Goal: Task Accomplishment & Management: Use online tool/utility

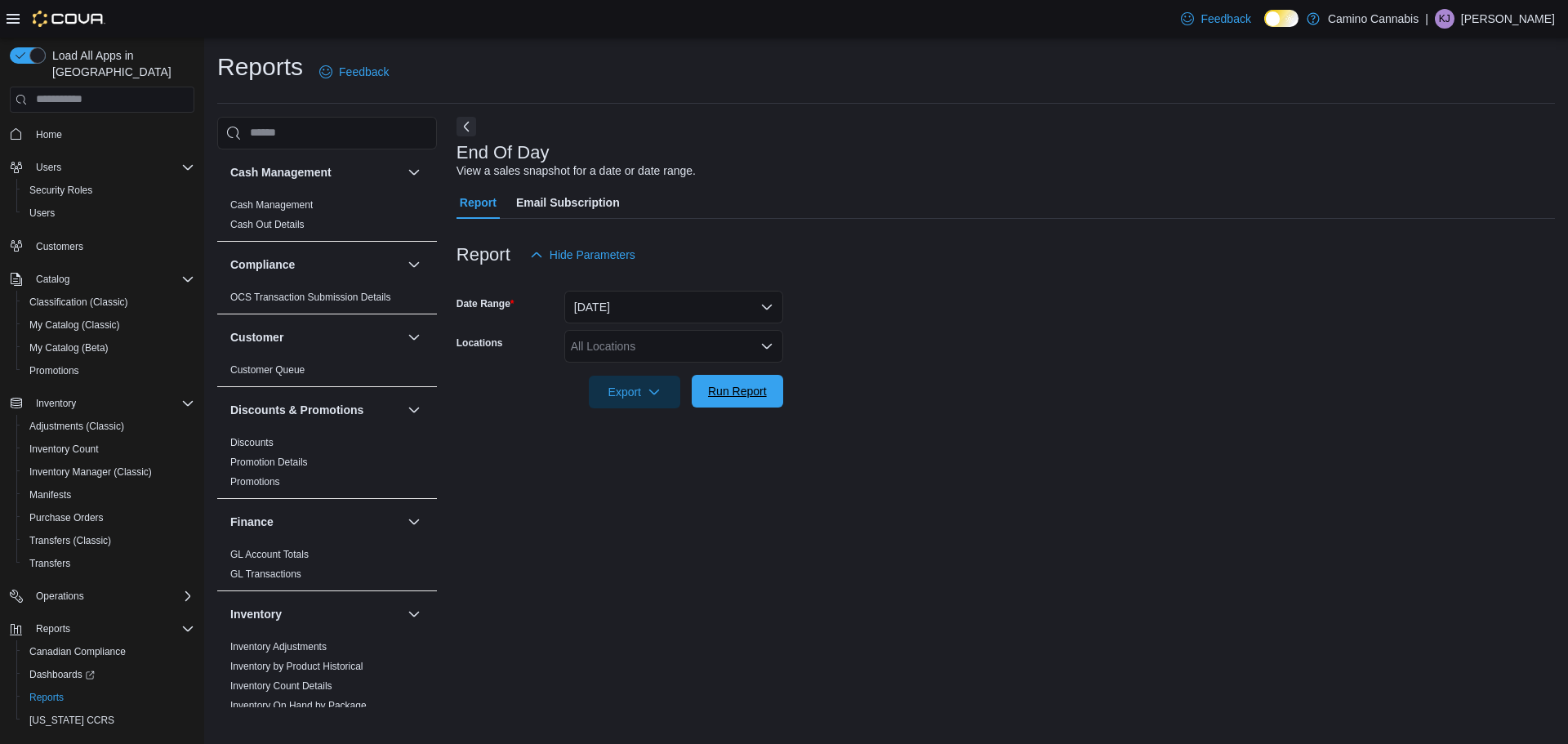
click at [754, 404] on span "Run Report" at bounding box center [737, 391] width 72 height 33
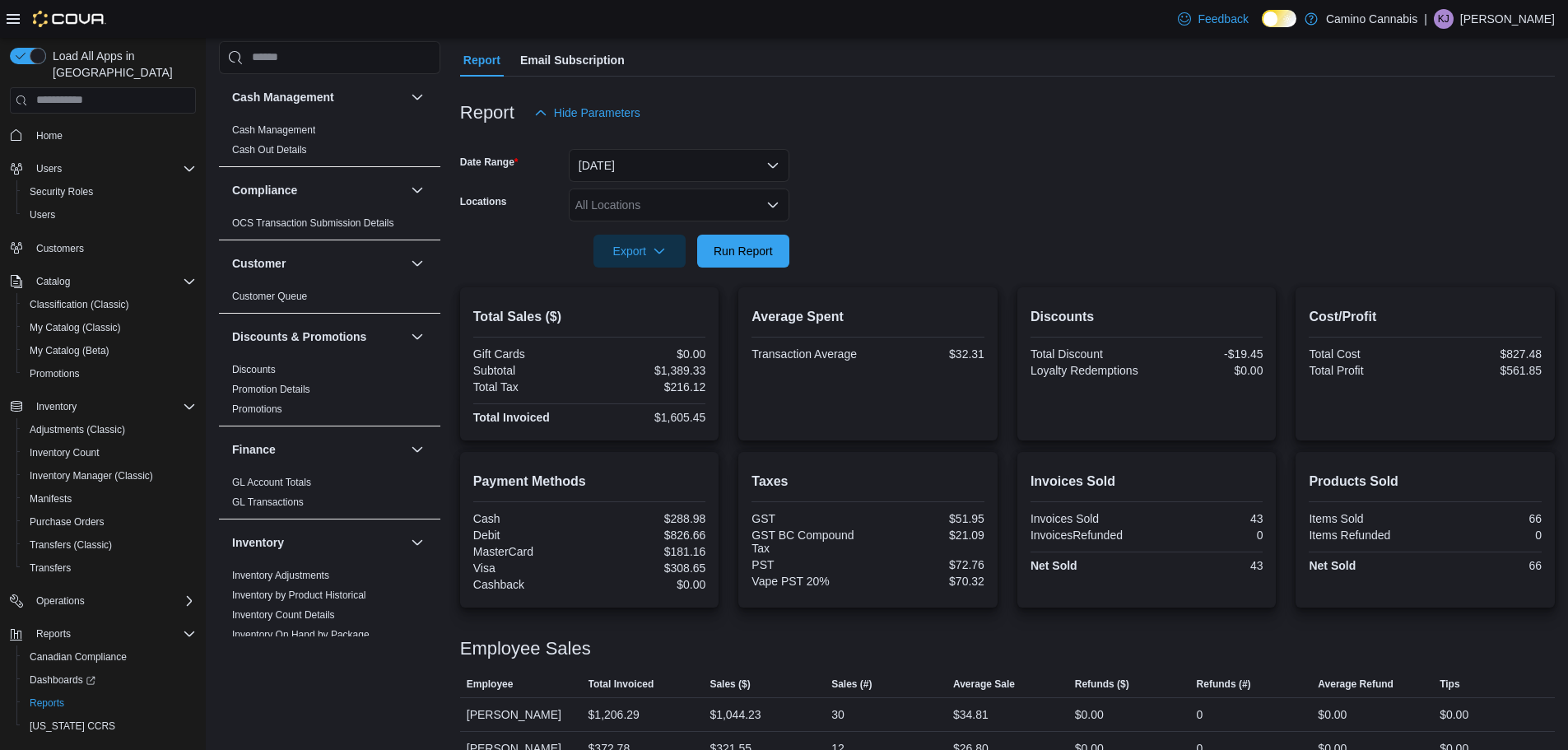
scroll to position [206, 0]
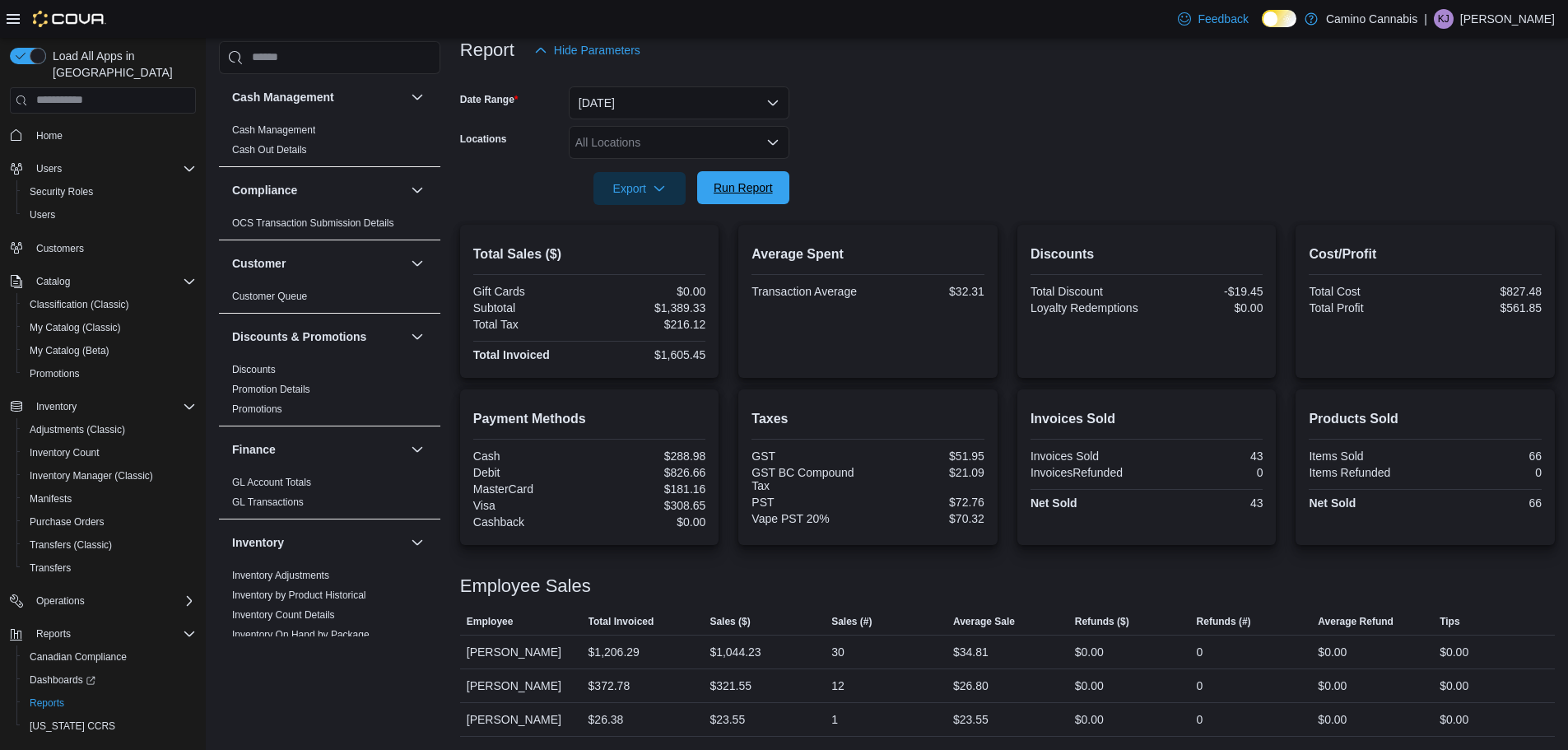
click at [758, 195] on span "Run Report" at bounding box center [743, 187] width 72 height 33
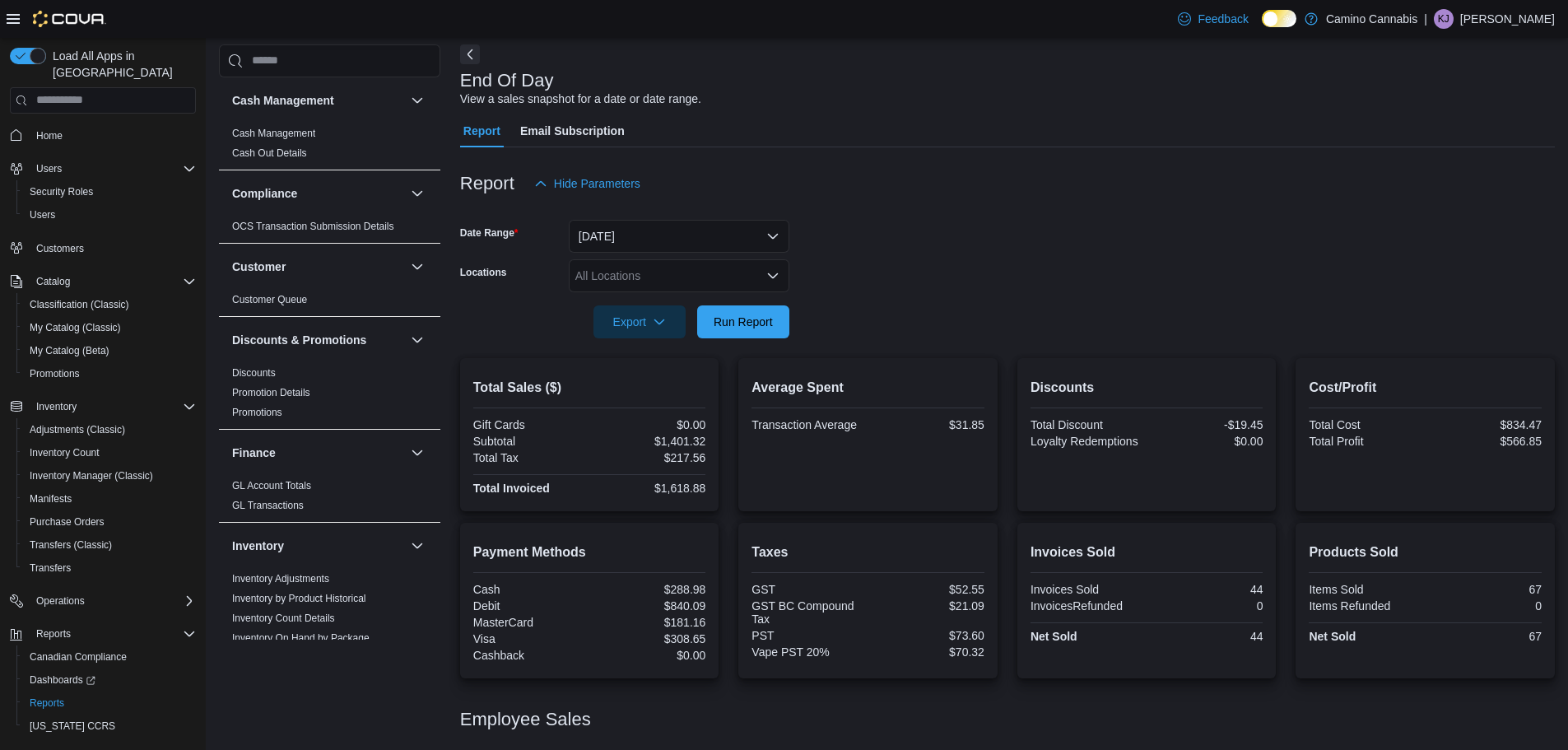
scroll to position [0, 0]
